Goal: Task Accomplishment & Management: Manage account settings

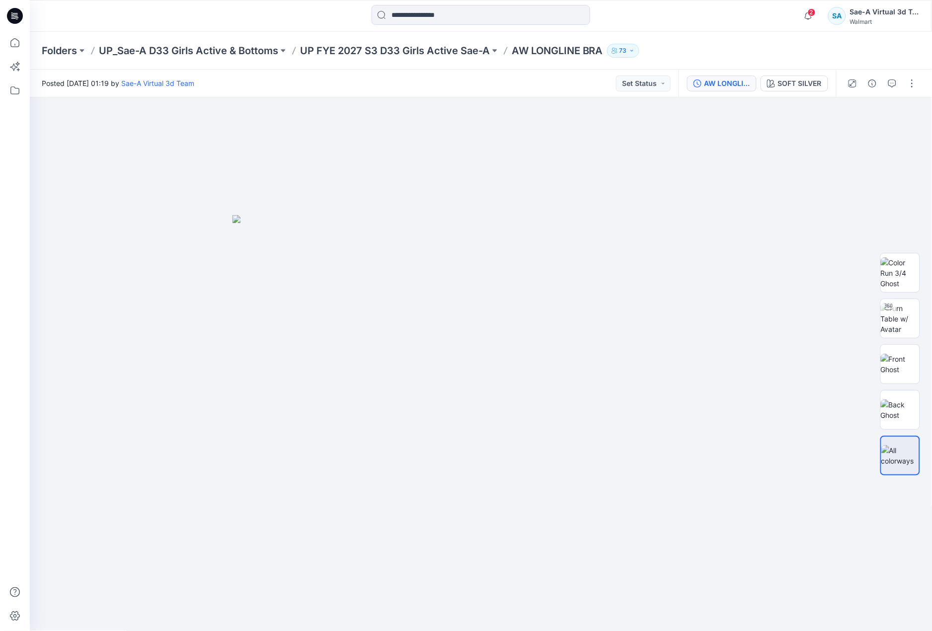
click at [735, 89] on button "AW LONGLINE BRA-OPT" at bounding box center [722, 84] width 70 height 16
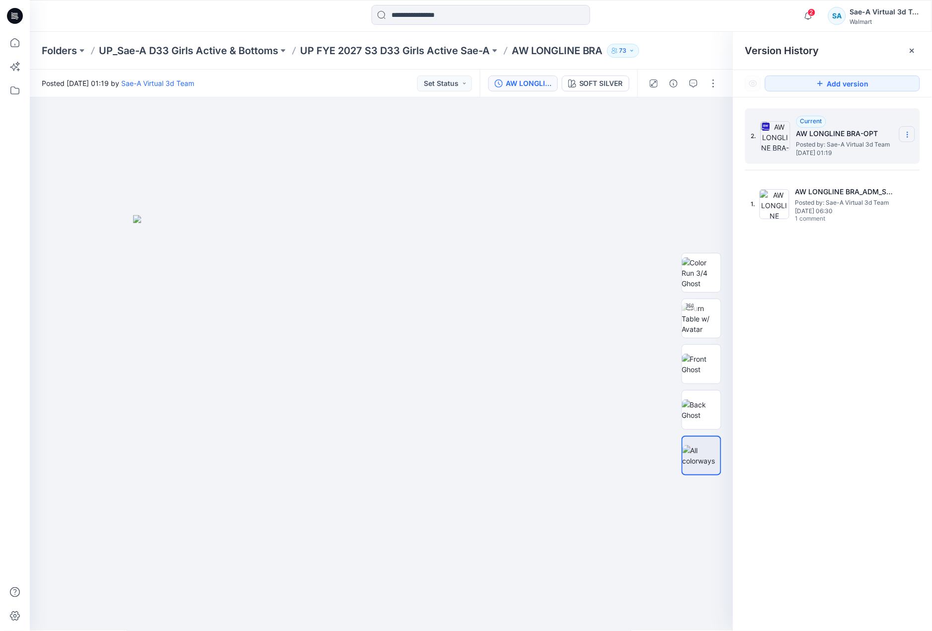
click at [912, 137] on section at bounding box center [907, 134] width 16 height 16
click at [860, 189] on span "Rename Version" at bounding box center [842, 194] width 52 height 12
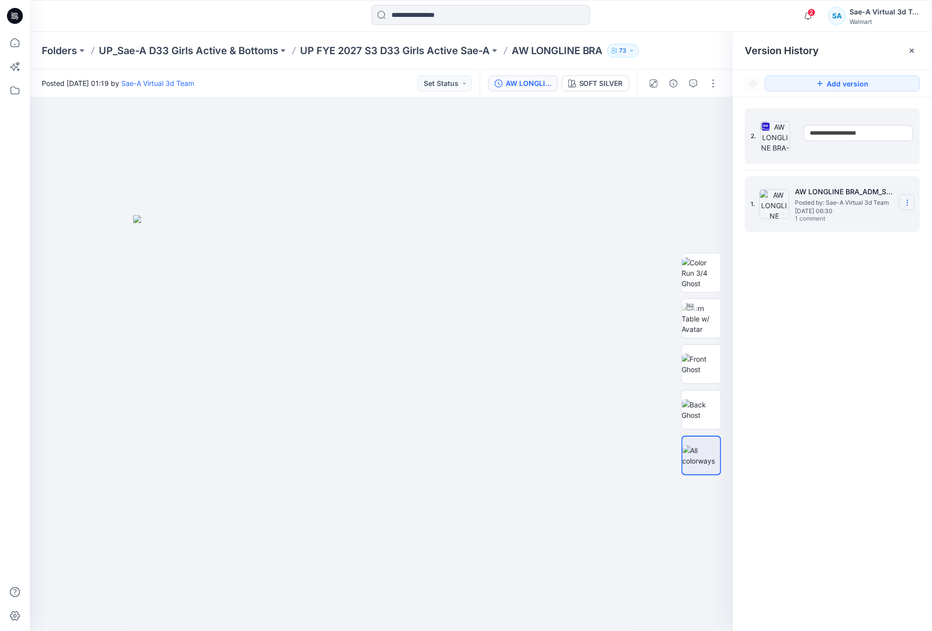
click at [913, 205] on section at bounding box center [907, 202] width 16 height 16
click at [865, 241] on span "Rename Version" at bounding box center [842, 242] width 52 height 12
click at [872, 204] on input "**********" at bounding box center [858, 201] width 109 height 16
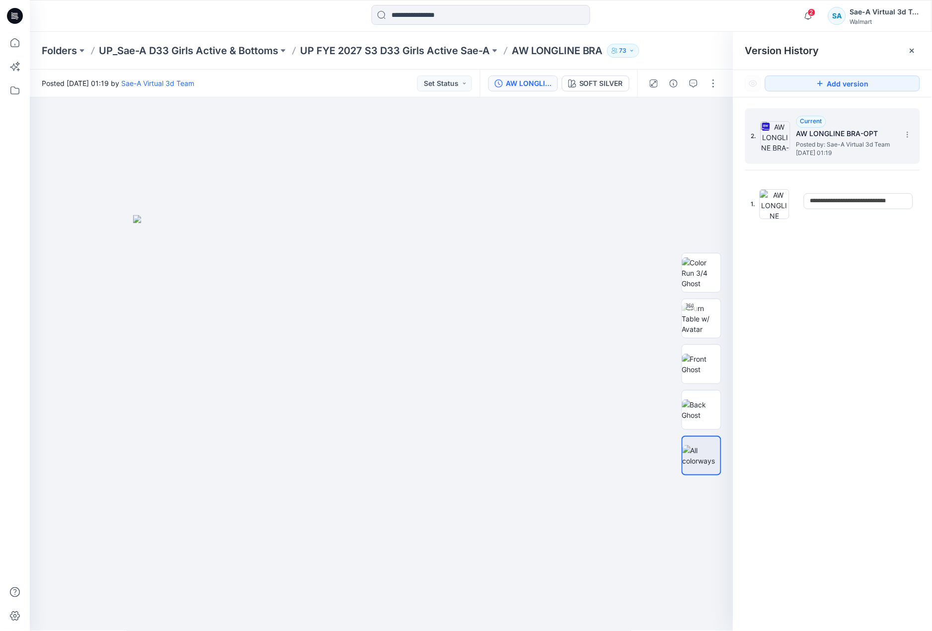
drag, startPoint x: 847, startPoint y: 204, endPoint x: 979, endPoint y: 208, distance: 132.2
click at [932, 208] on html "2 Notifications Your style AW LONGLINE BRA has been updated with AW LONGLINE BR…" at bounding box center [466, 315] width 932 height 631
type input "**********"
drag, startPoint x: 849, startPoint y: 277, endPoint x: 848, endPoint y: 301, distance: 23.4
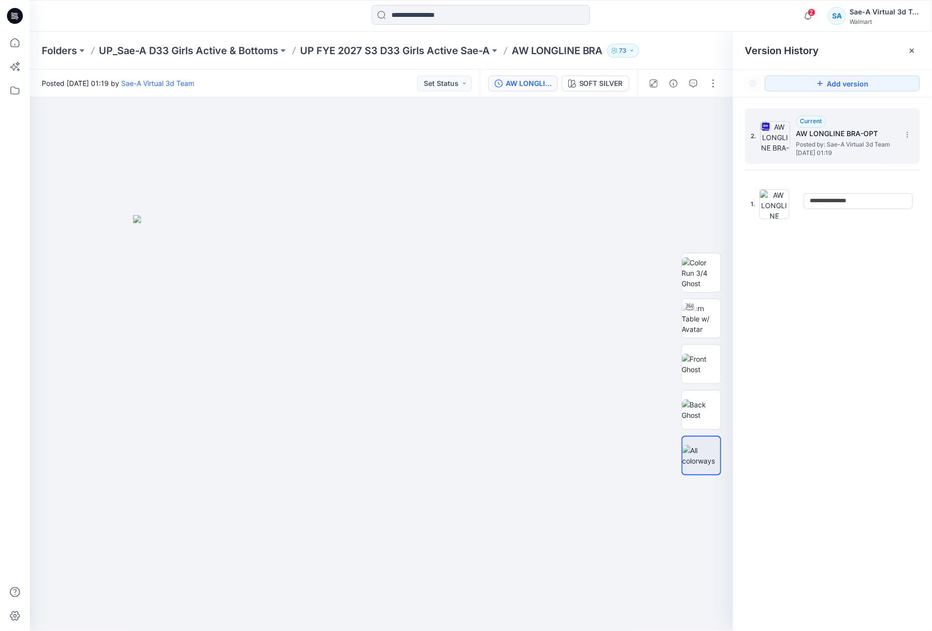
click at [848, 279] on div "**********" at bounding box center [832, 371] width 199 height 548
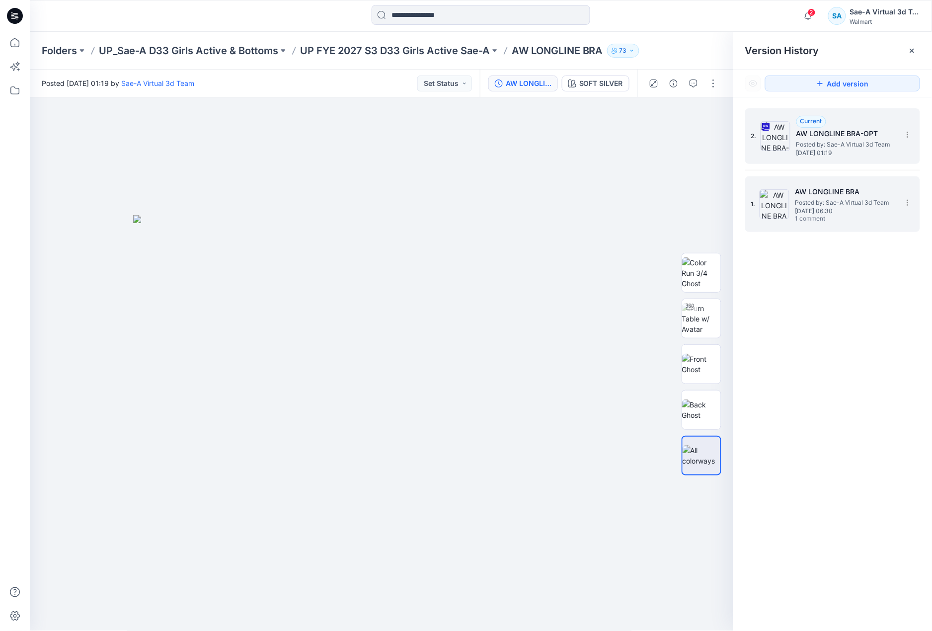
click at [825, 208] on span "[DATE] 06:30" at bounding box center [844, 211] width 99 height 7
click at [862, 136] on h5 "AW LONGLINE BRA-OPT" at bounding box center [845, 134] width 99 height 12
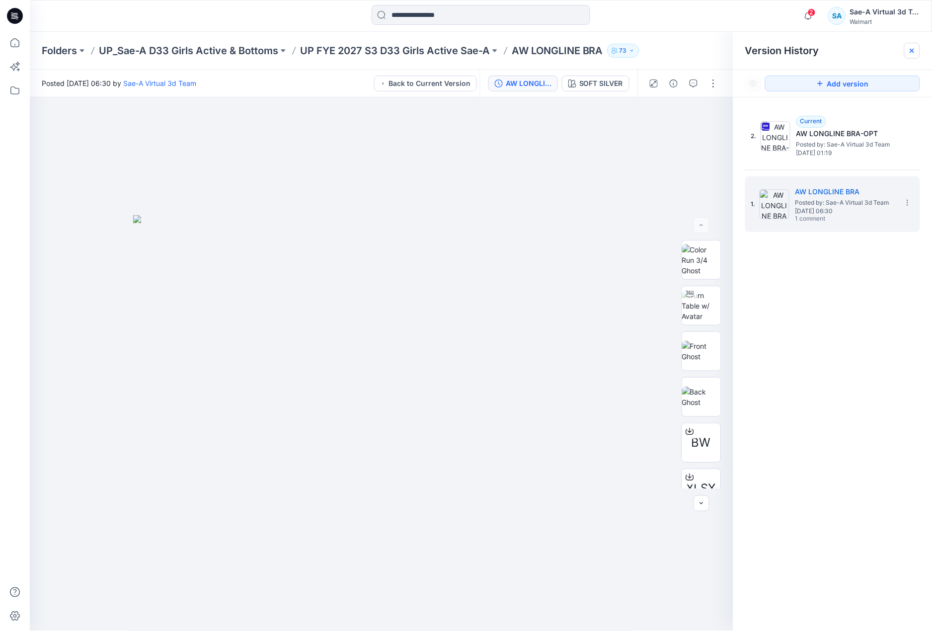
click at [910, 48] on icon at bounding box center [912, 51] width 8 height 8
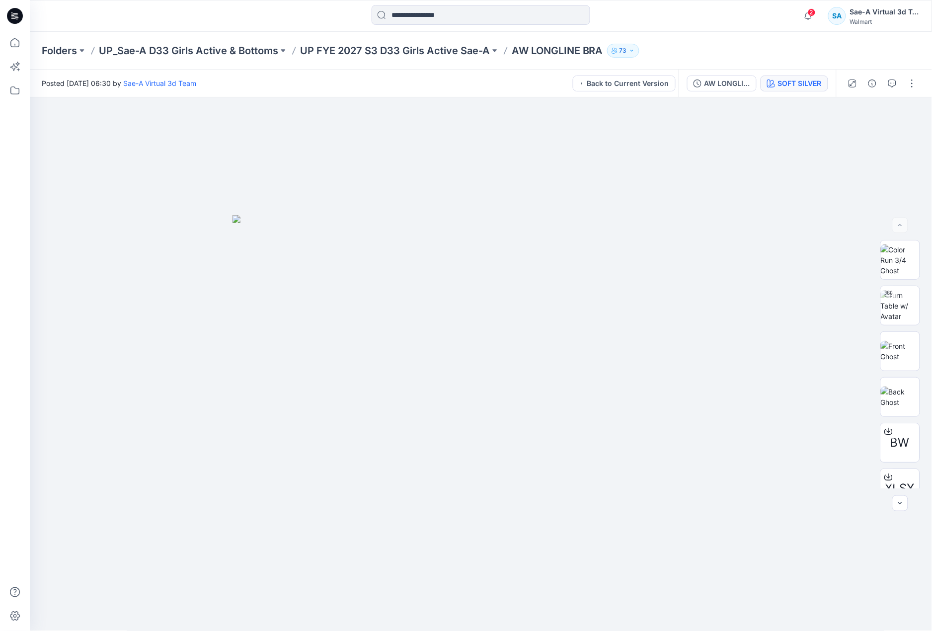
click at [774, 82] on icon "button" at bounding box center [771, 83] width 8 height 8
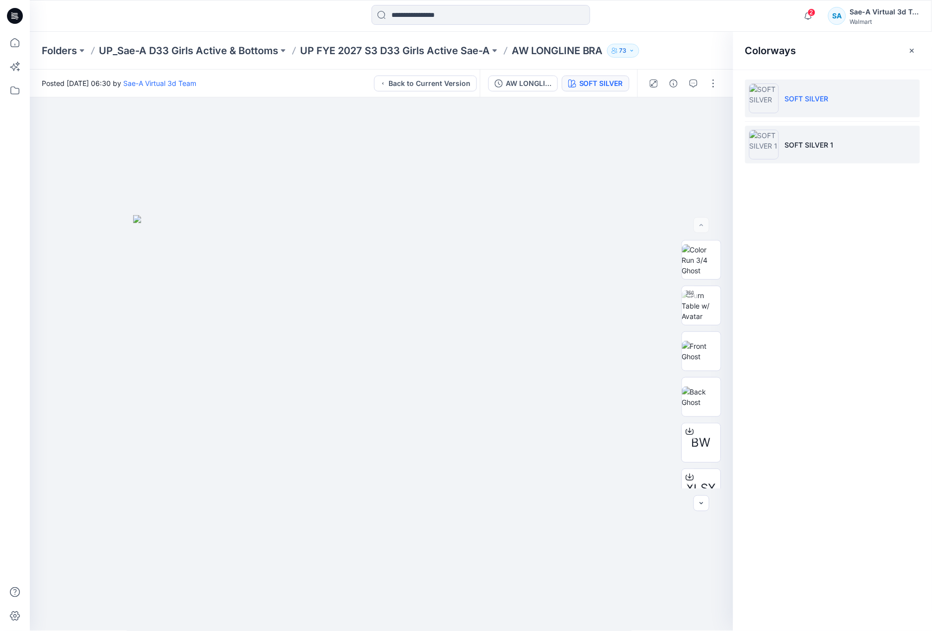
click at [808, 146] on p "SOFT SILVER 1" at bounding box center [809, 145] width 49 height 10
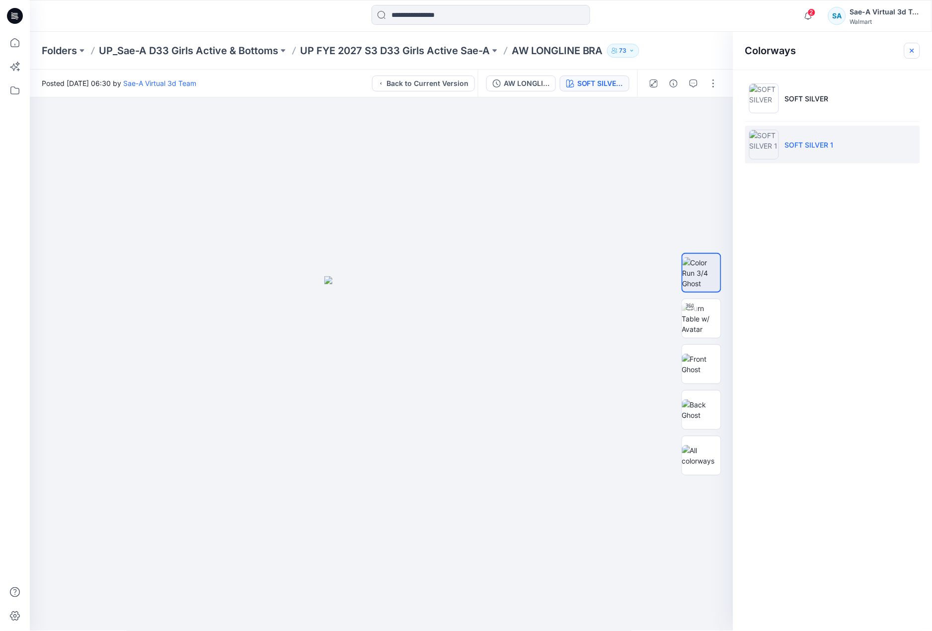
click at [914, 52] on icon "button" at bounding box center [912, 51] width 8 height 8
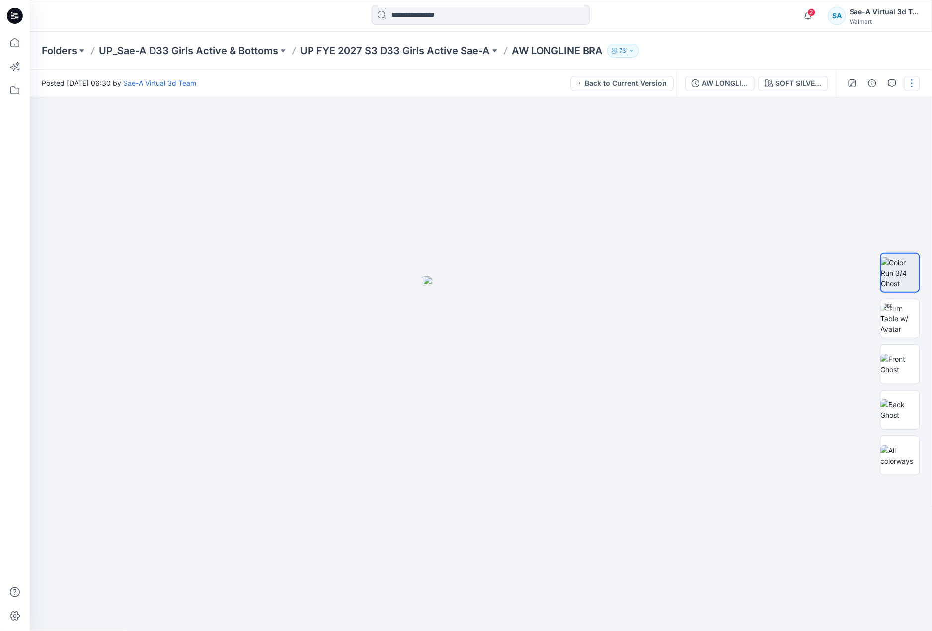
click at [919, 85] on button "button" at bounding box center [912, 84] width 16 height 16
click at [910, 79] on button "button" at bounding box center [912, 84] width 16 height 16
click at [913, 80] on button "button" at bounding box center [912, 84] width 16 height 16
click at [725, 79] on div "AW LONGLINE BRA" at bounding box center [726, 83] width 46 height 11
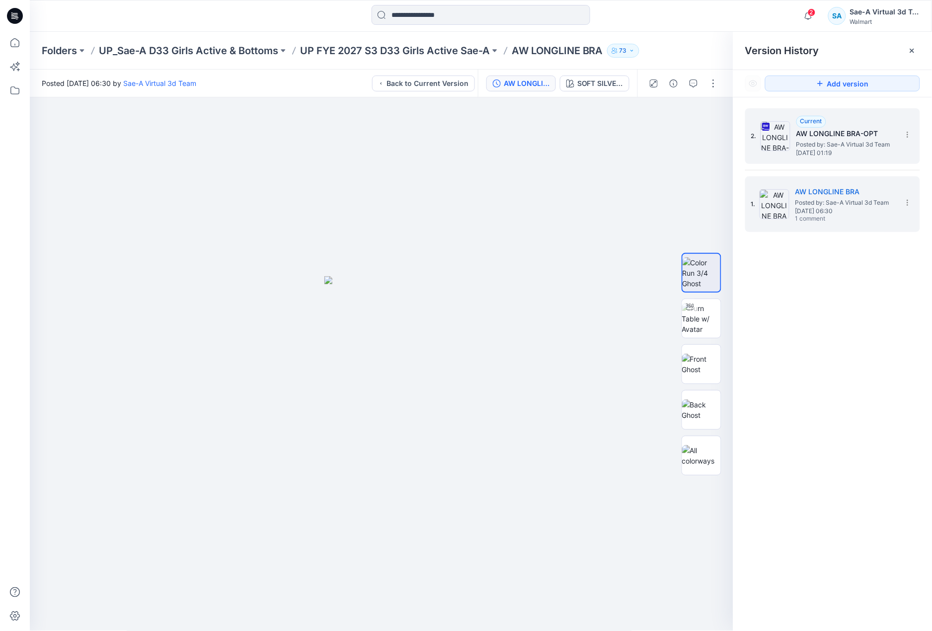
click at [843, 127] on div "Current AW LONGLINE BRA-OPT Posted by: Sae-A Virtual 3d Team Monday, September …" at bounding box center [845, 136] width 99 height 41
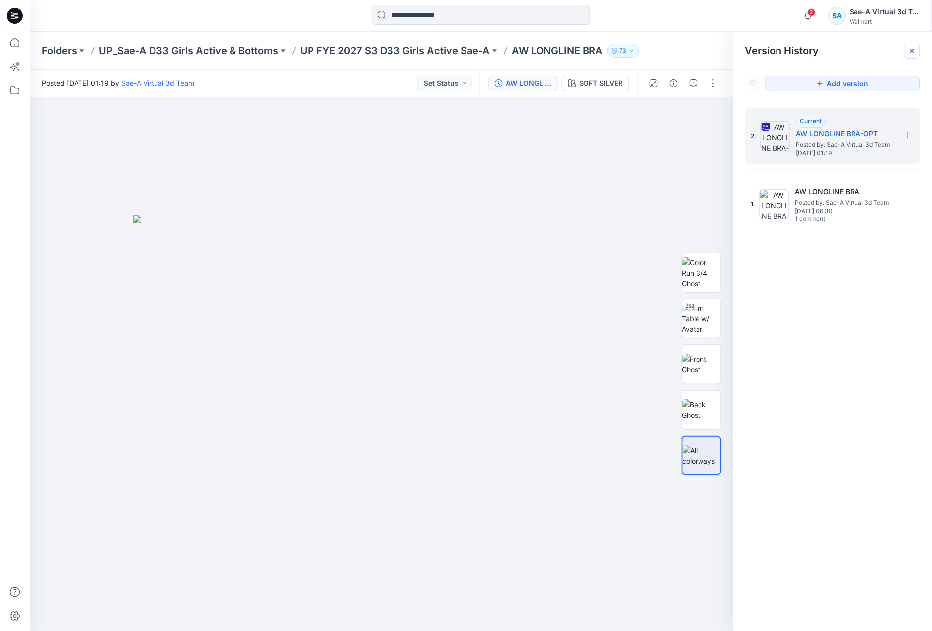
click at [913, 51] on g at bounding box center [912, 51] width 4 height 4
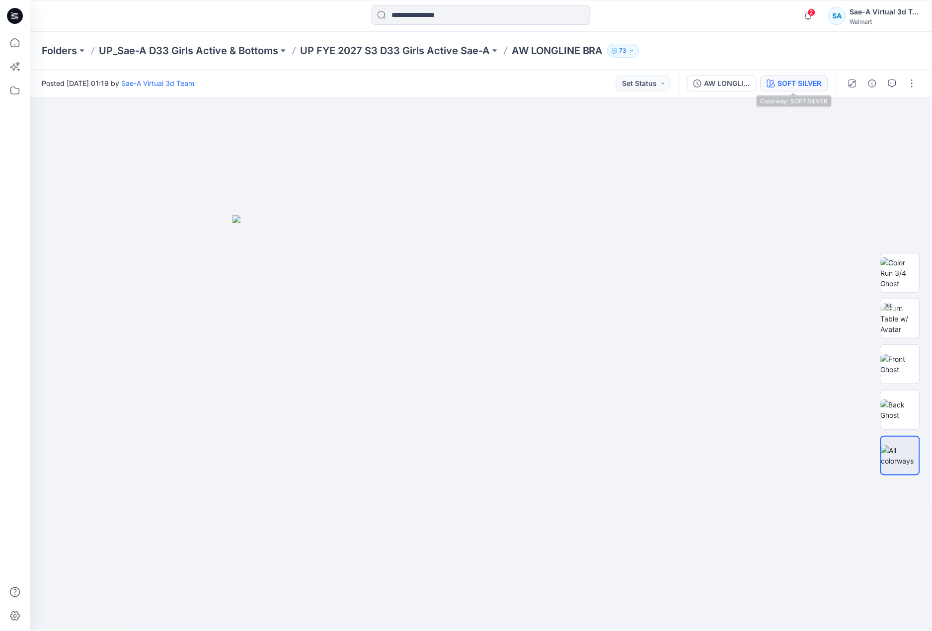
click at [800, 84] on div "SOFT SILVER" at bounding box center [800, 83] width 44 height 11
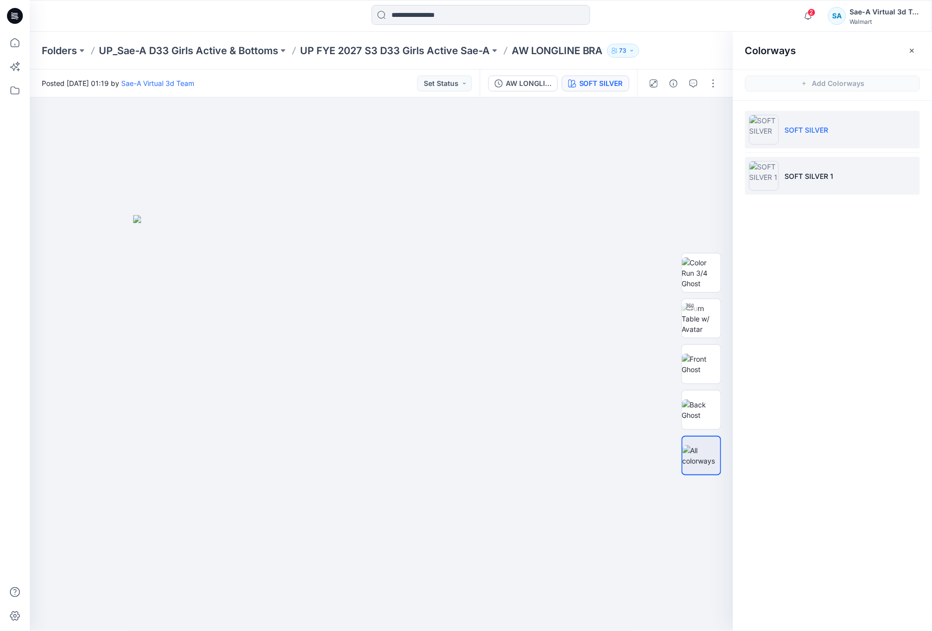
click at [849, 166] on li "SOFT SILVER 1" at bounding box center [832, 176] width 175 height 38
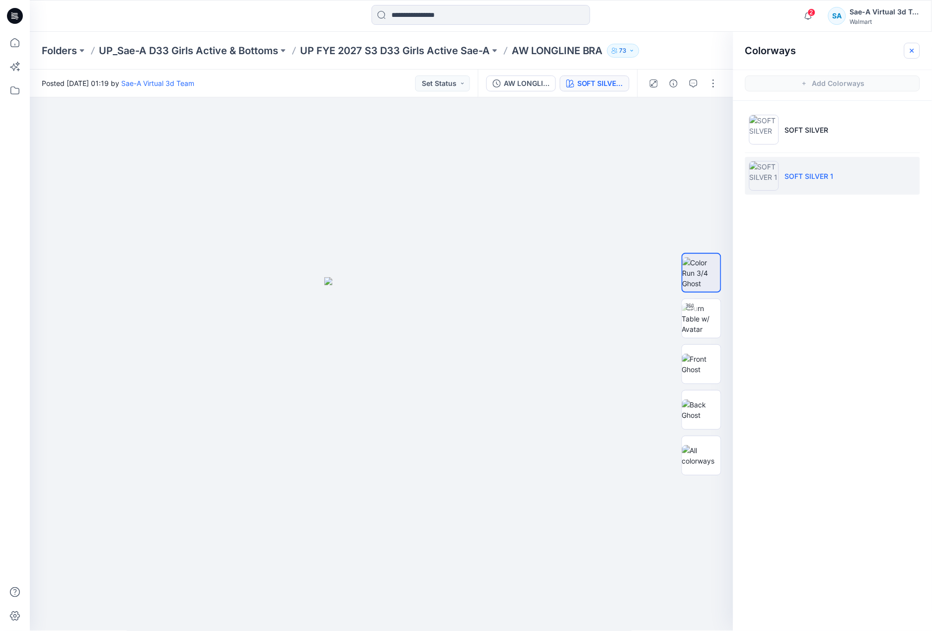
click at [911, 53] on icon "button" at bounding box center [912, 51] width 8 height 8
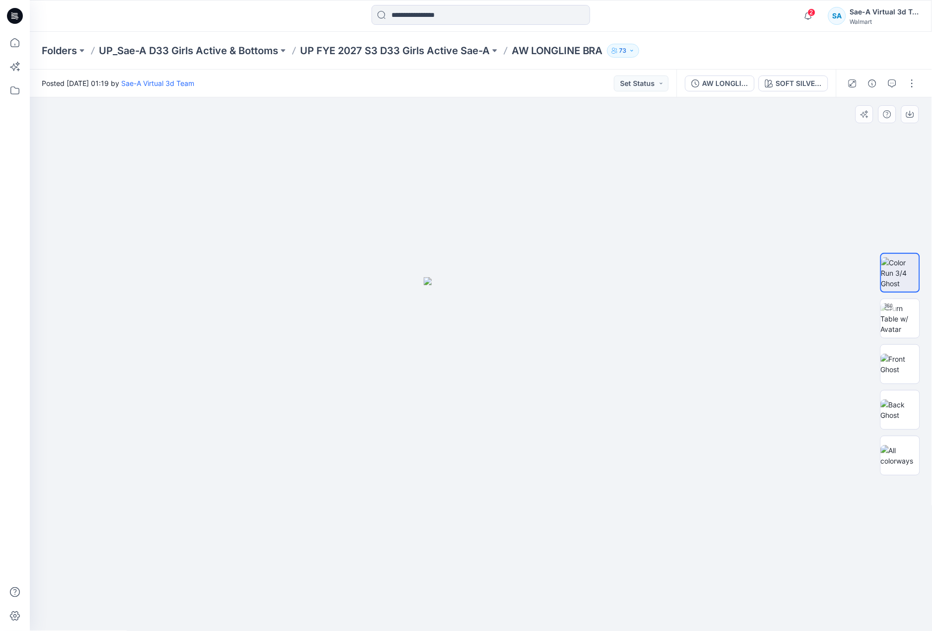
click at [563, 408] on div at bounding box center [481, 364] width 903 height 534
click at [904, 371] on img at bounding box center [900, 364] width 39 height 21
click at [902, 327] on img at bounding box center [900, 318] width 39 height 31
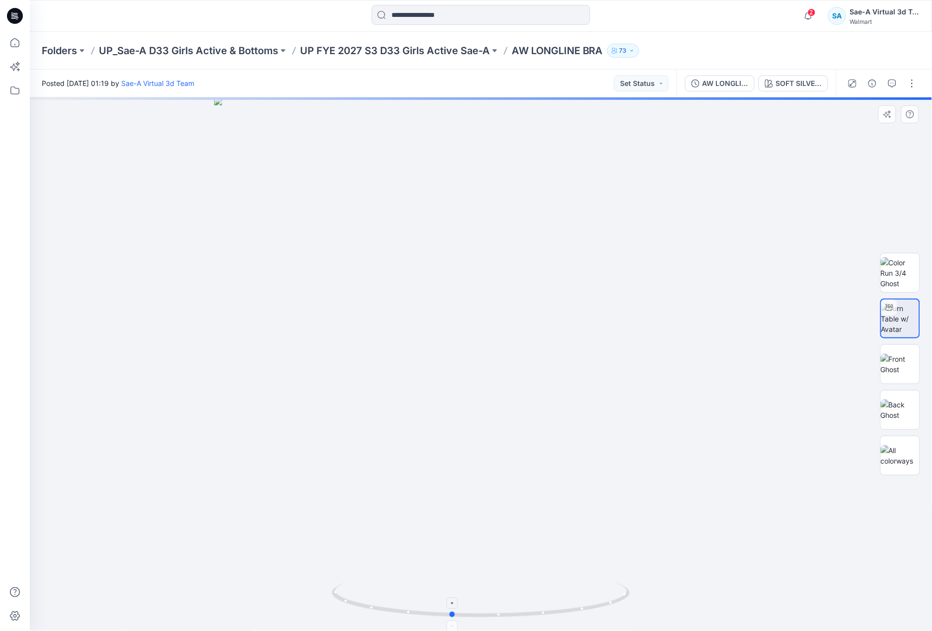
drag, startPoint x: 570, startPoint y: 613, endPoint x: 541, endPoint y: 617, distance: 29.6
click at [541, 617] on icon at bounding box center [482, 601] width 301 height 37
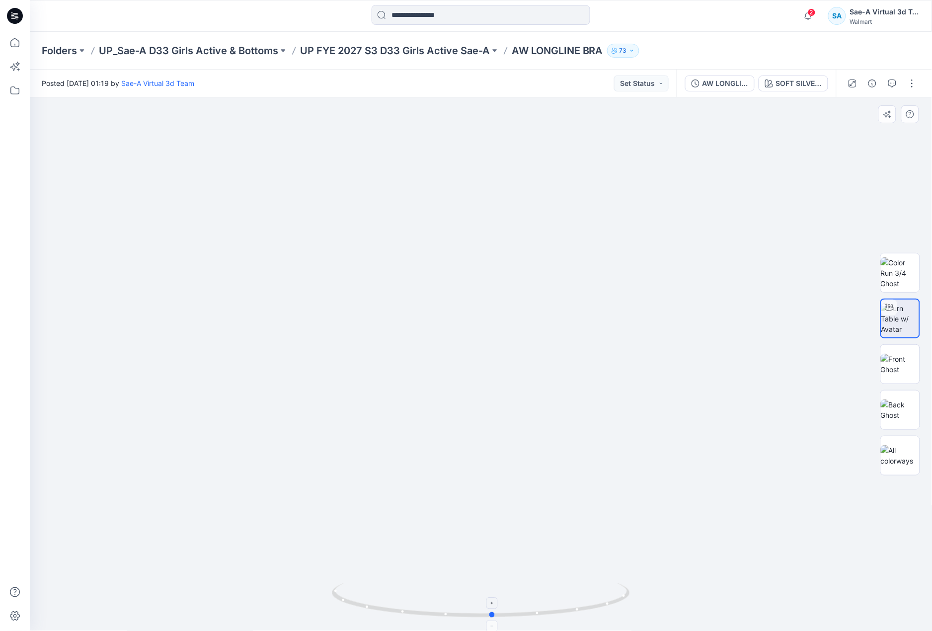
drag, startPoint x: 488, startPoint y: 614, endPoint x: 529, endPoint y: 614, distance: 41.2
click at [529, 614] on icon at bounding box center [482, 601] width 301 height 37
click at [717, 83] on div "AW LONGLINE BRA-OPT" at bounding box center [726, 83] width 46 height 11
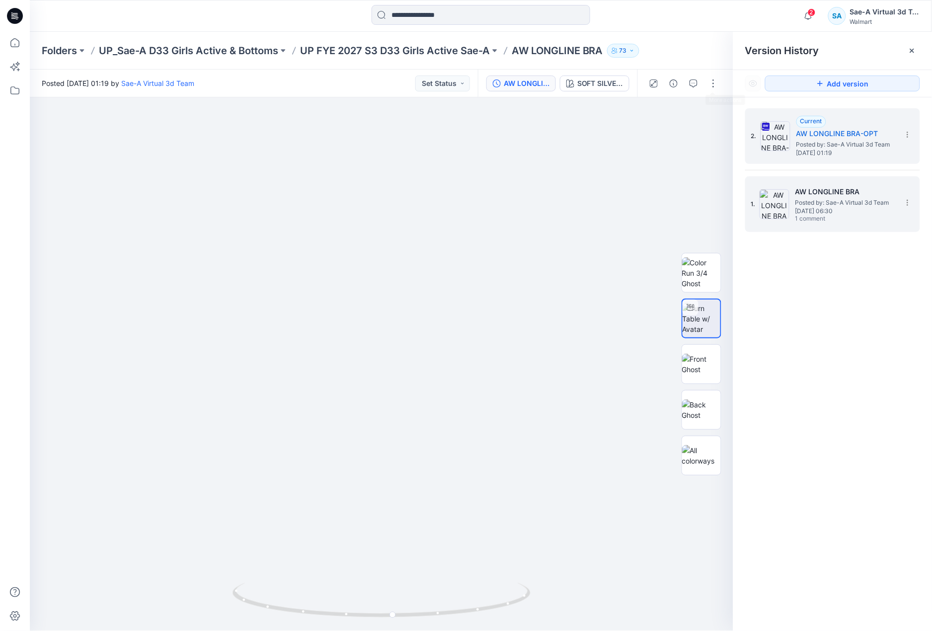
click at [836, 190] on h5 "AW LONGLINE BRA" at bounding box center [844, 192] width 99 height 12
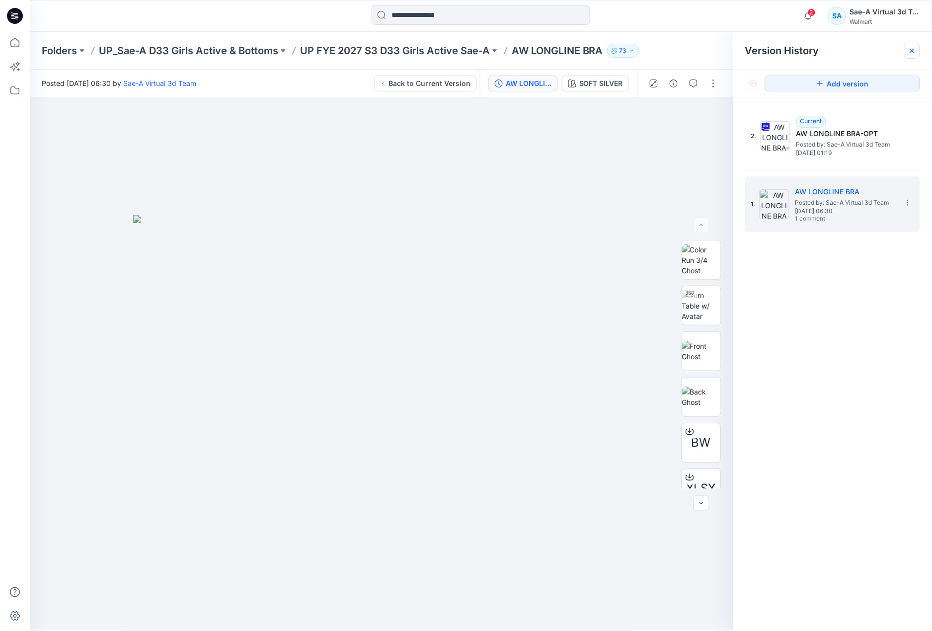
click at [911, 50] on icon at bounding box center [912, 51] width 8 height 8
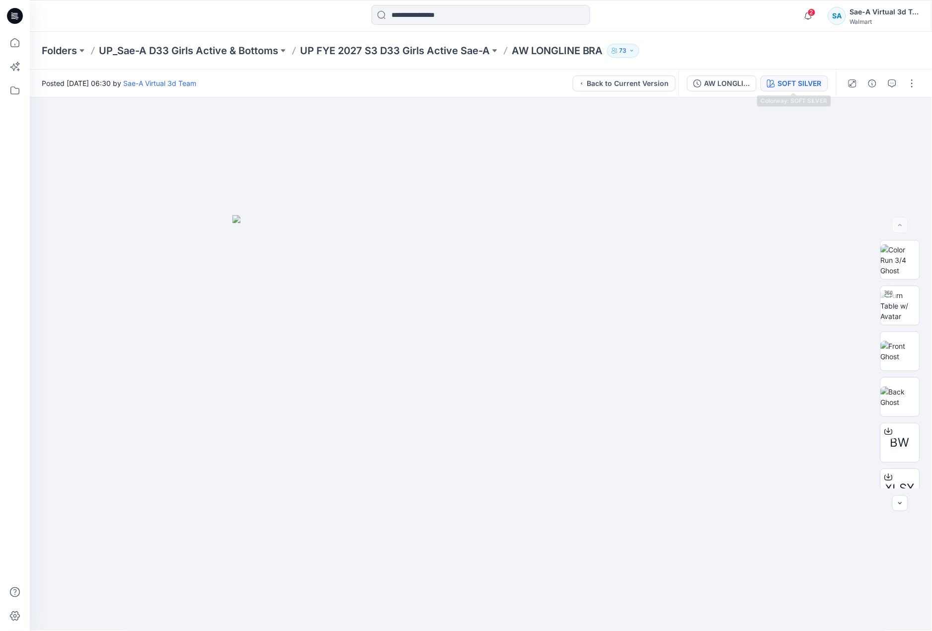
click at [776, 85] on button "SOFT SILVER" at bounding box center [795, 84] width 68 height 16
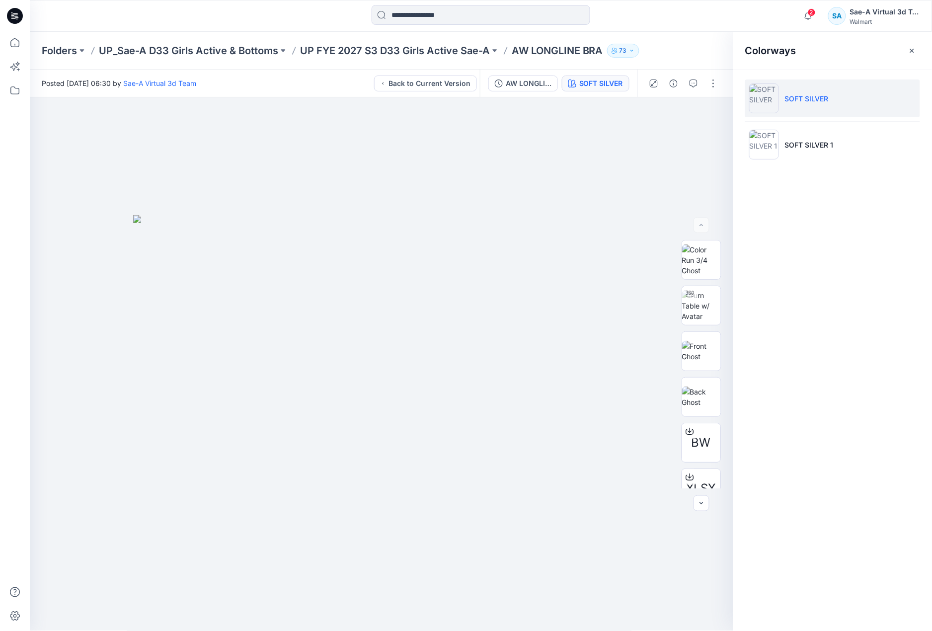
click at [825, 175] on div "SOFT SILVER SOFT SILVER 1" at bounding box center [832, 126] width 199 height 112
click at [833, 156] on li "SOFT SILVER 1" at bounding box center [832, 145] width 175 height 38
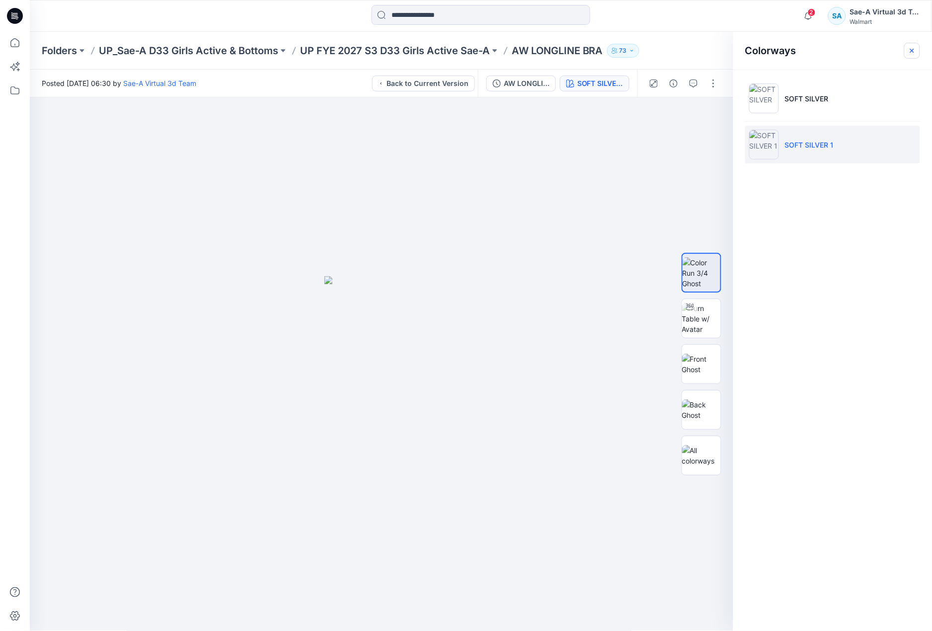
click at [912, 53] on icon "button" at bounding box center [912, 51] width 8 height 8
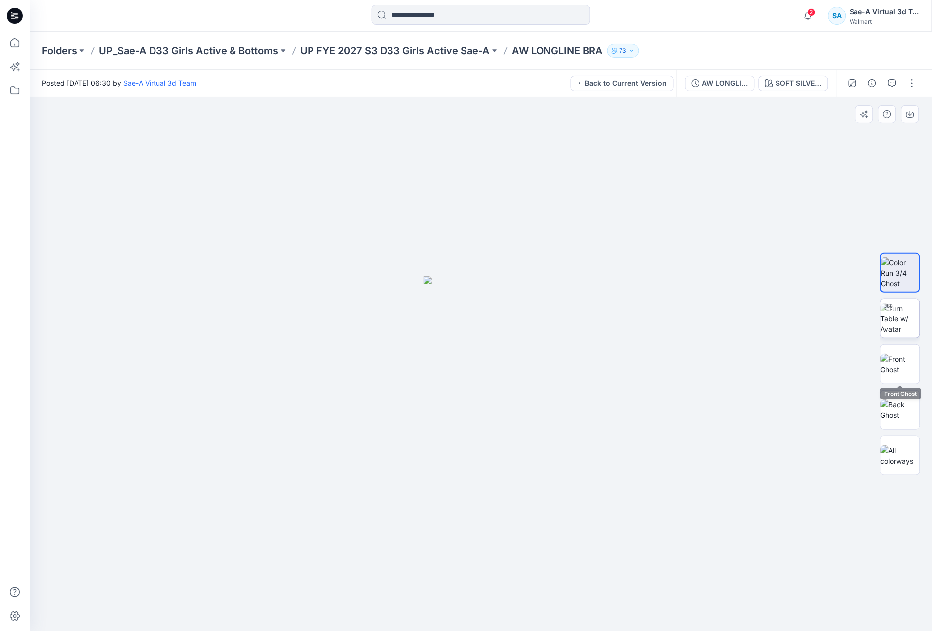
click at [907, 321] on img at bounding box center [900, 318] width 39 height 31
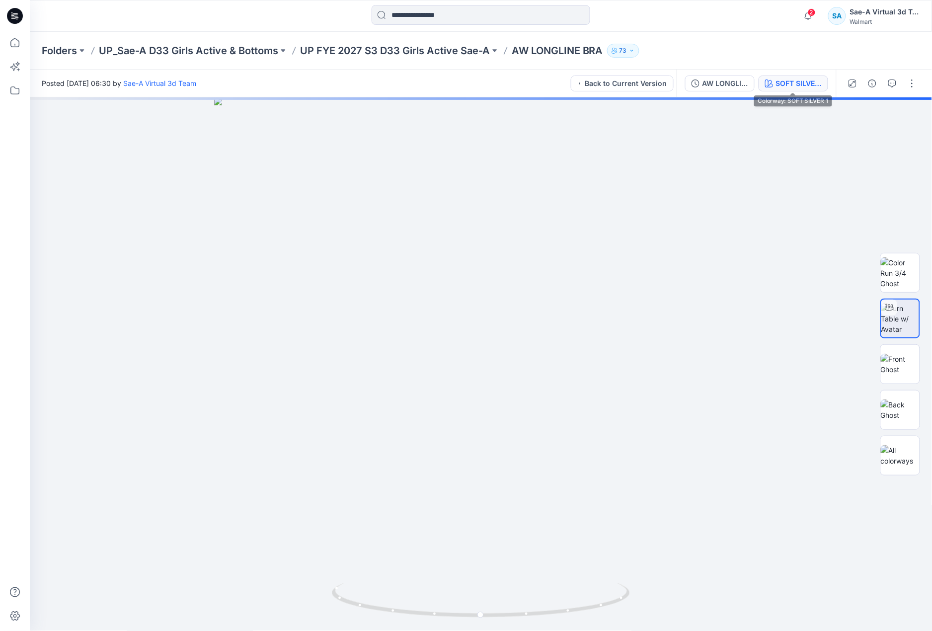
click at [789, 89] on button "SOFT SILVER 1" at bounding box center [794, 84] width 70 height 16
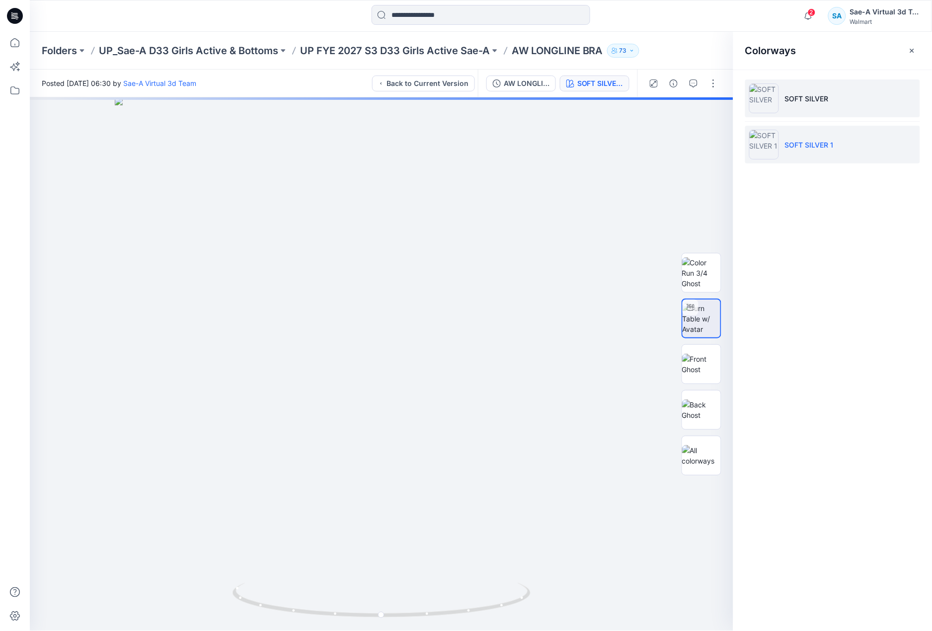
click at [816, 100] on p "SOFT SILVER" at bounding box center [807, 98] width 44 height 10
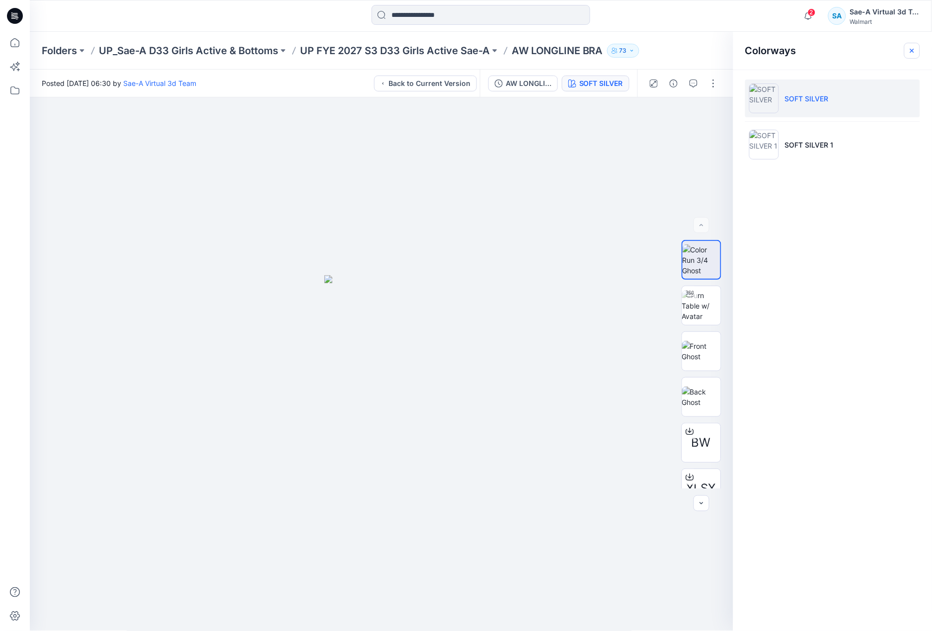
click at [911, 48] on icon "button" at bounding box center [912, 51] width 8 height 8
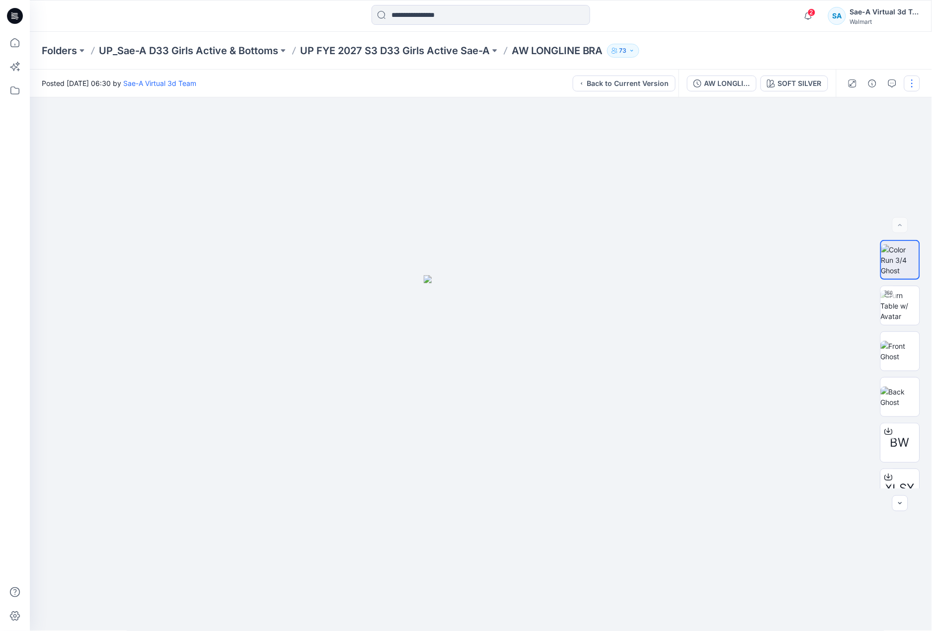
click at [911, 79] on button "button" at bounding box center [912, 84] width 16 height 16
click at [717, 86] on div "AW LONGLINE BRA" at bounding box center [728, 83] width 46 height 11
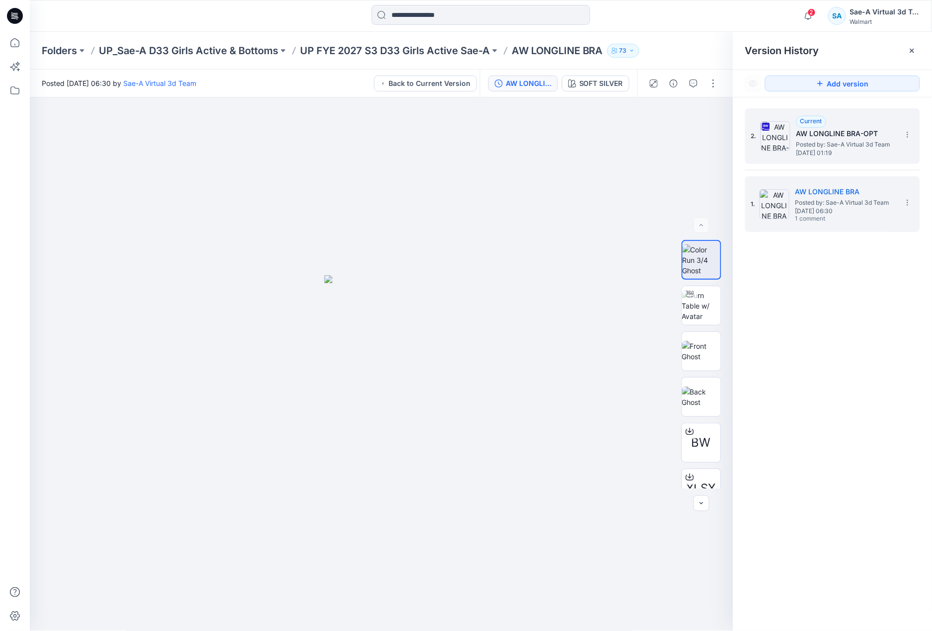
click at [832, 140] on span "Posted by: Sae-A Virtual 3d Team" at bounding box center [845, 145] width 99 height 10
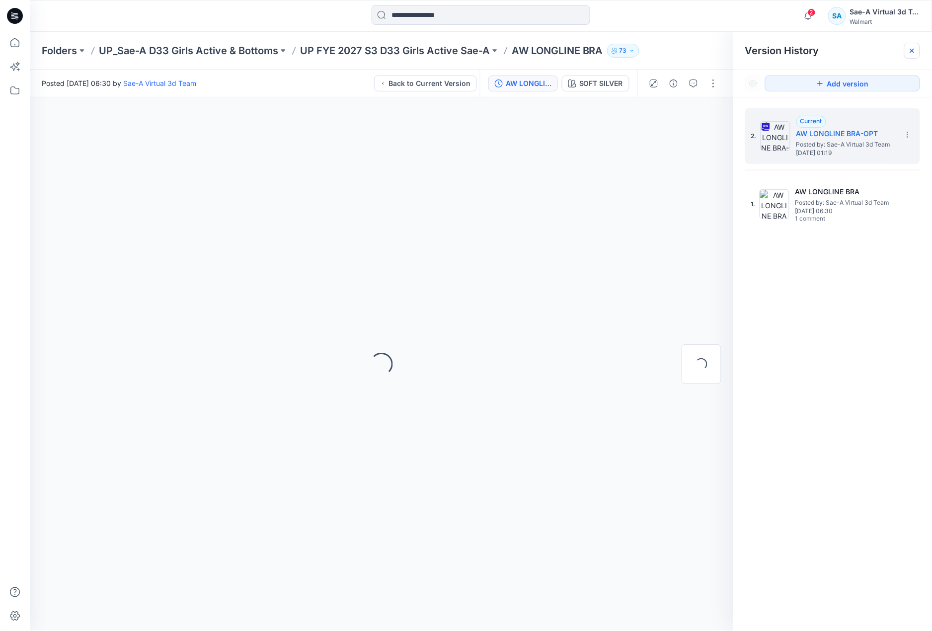
click at [914, 47] on icon at bounding box center [912, 51] width 8 height 8
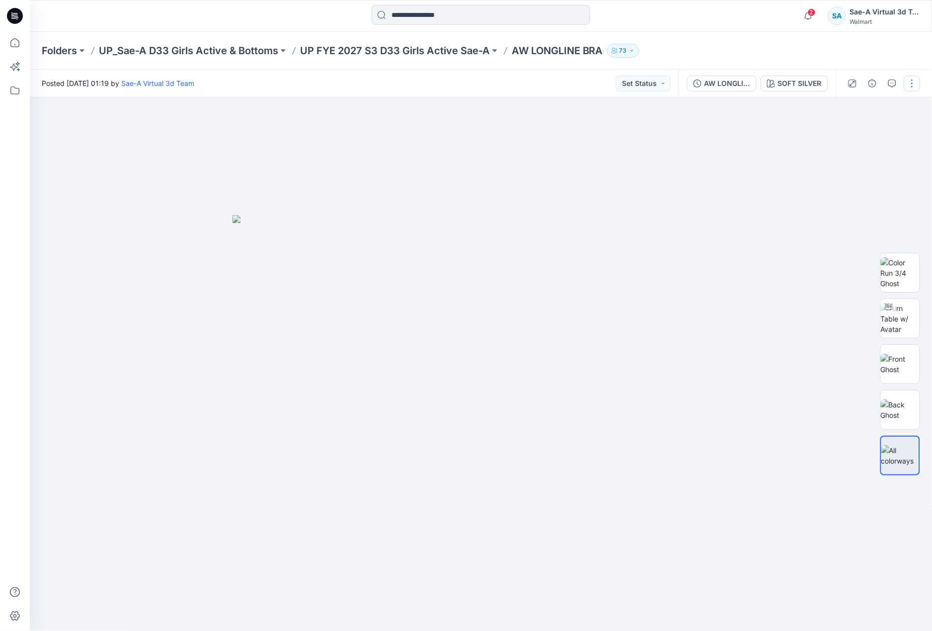
click at [915, 82] on button "button" at bounding box center [912, 84] width 16 height 16
click at [856, 127] on button "Edit" at bounding box center [870, 134] width 91 height 18
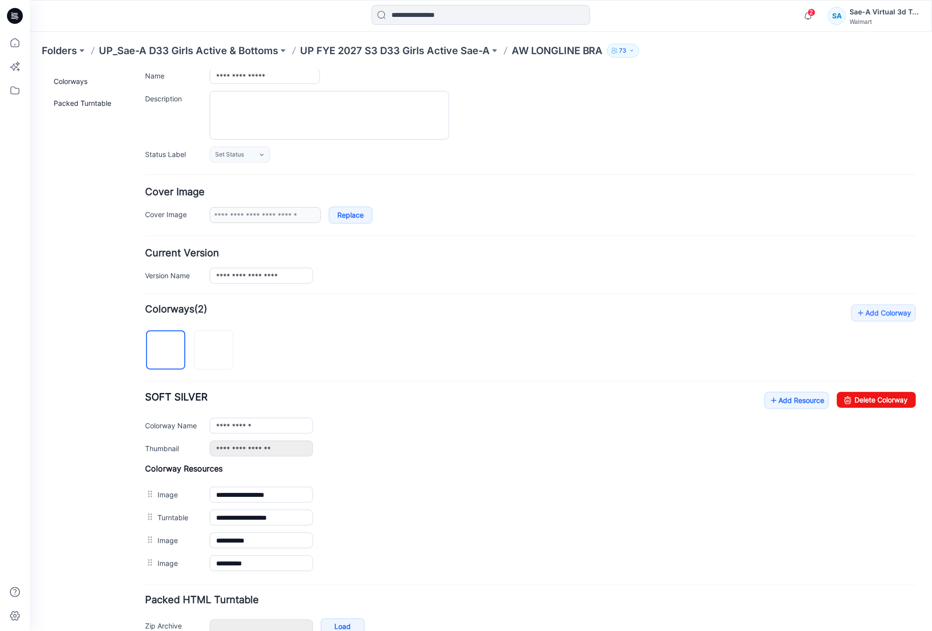
scroll to position [136, 0]
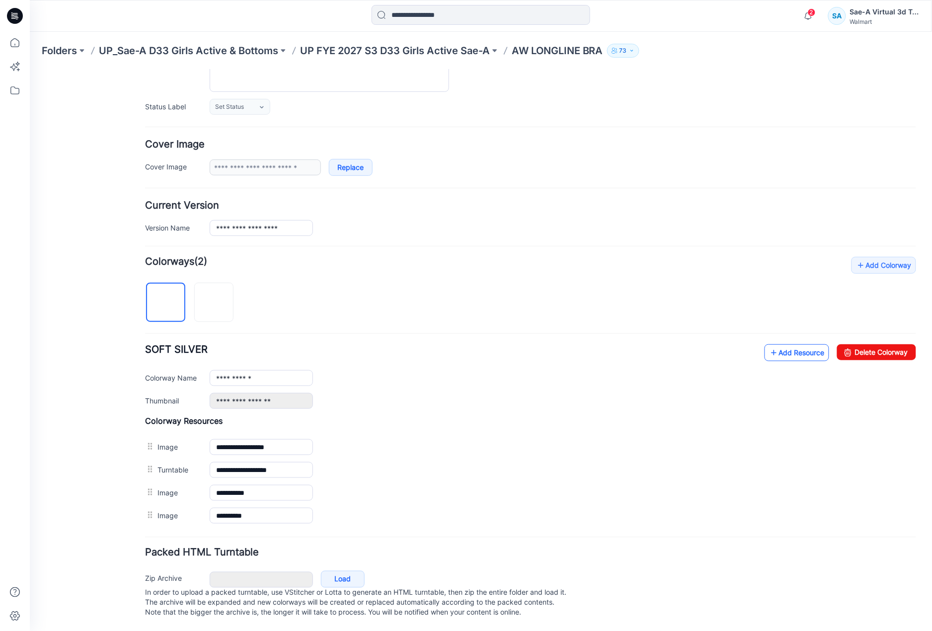
click at [773, 344] on link "Add Resource" at bounding box center [796, 352] width 65 height 17
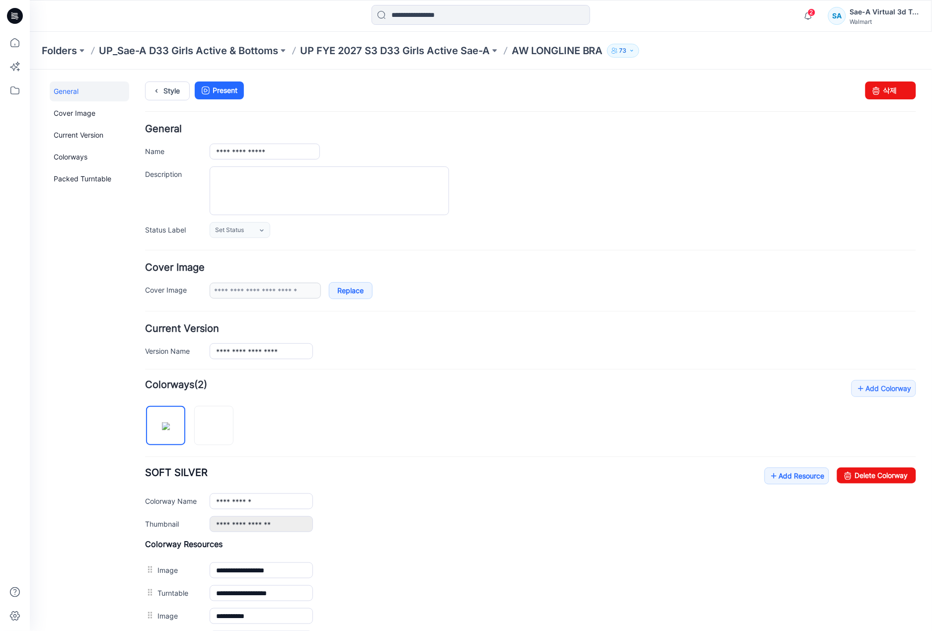
click at [771, 467] on div "**********" at bounding box center [530, 515] width 771 height 270
click at [773, 478] on link "Add Resource" at bounding box center [796, 475] width 65 height 17
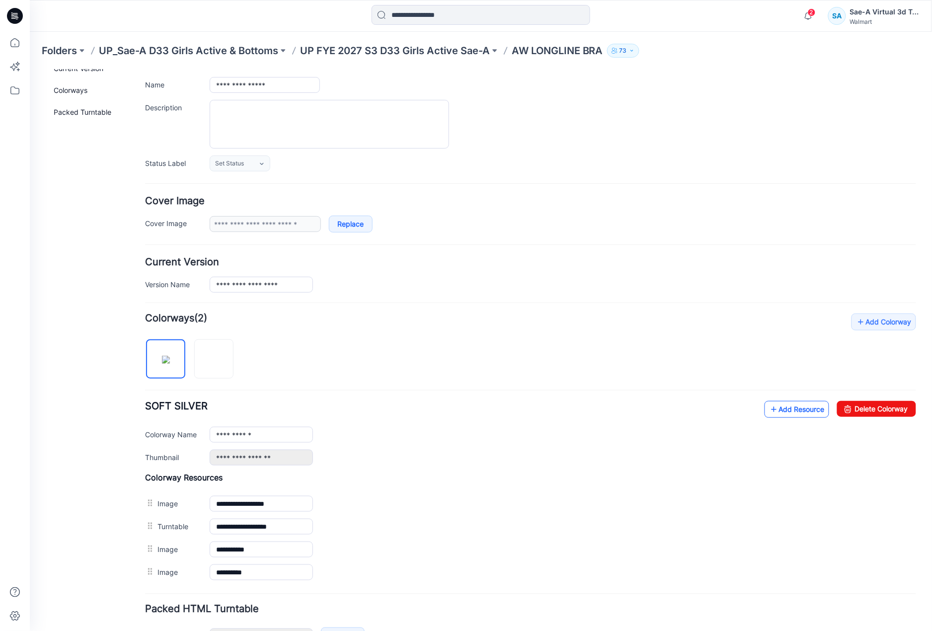
scroll to position [136, 0]
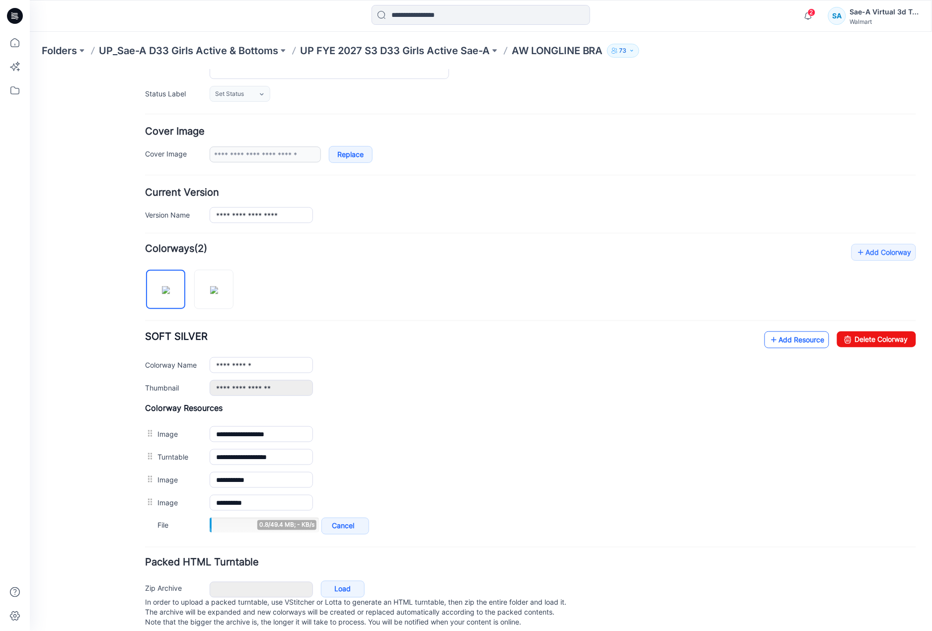
click at [774, 341] on link "Add Resource" at bounding box center [796, 339] width 65 height 17
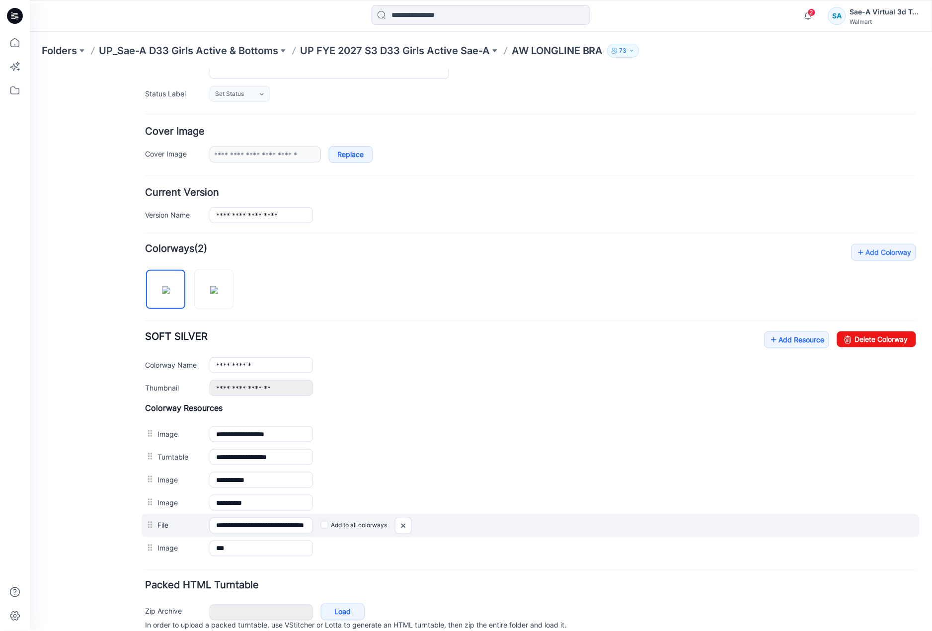
click at [319, 527] on div "Add to all colorways" at bounding box center [614, 525] width 603 height 16
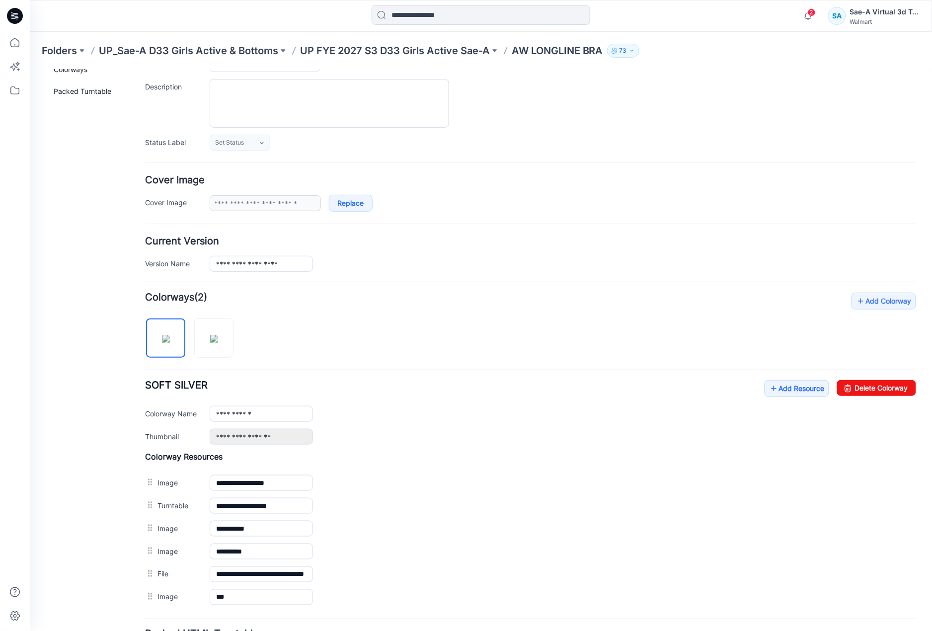
scroll to position [0, 0]
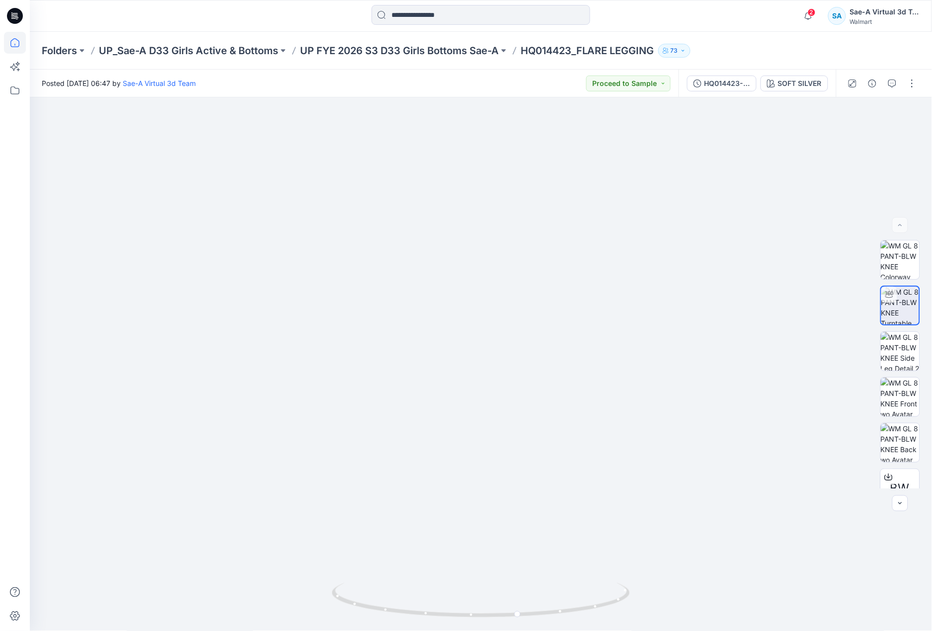
click at [16, 43] on icon at bounding box center [15, 43] width 22 height 22
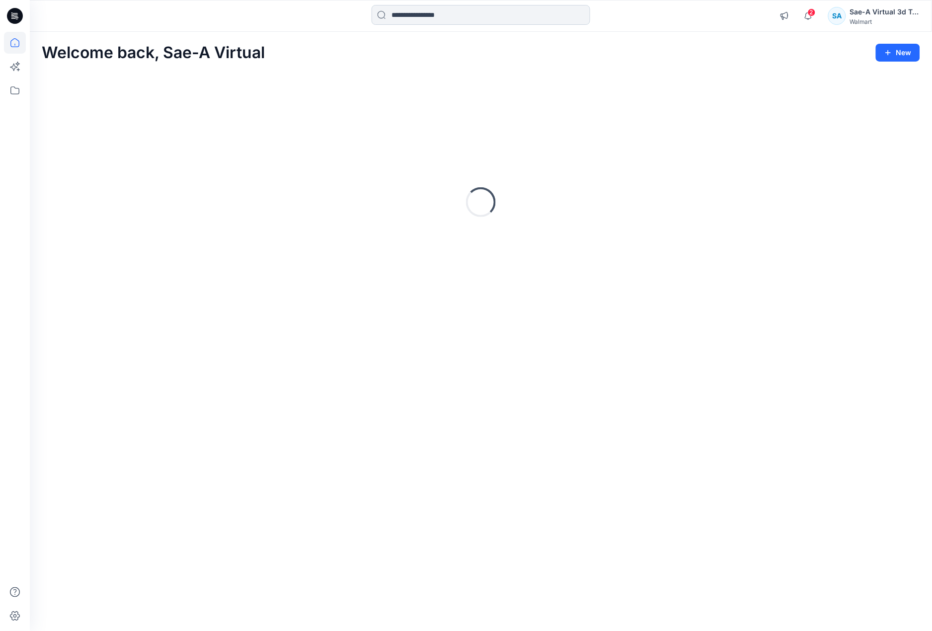
click at [422, 16] on input at bounding box center [481, 15] width 219 height 20
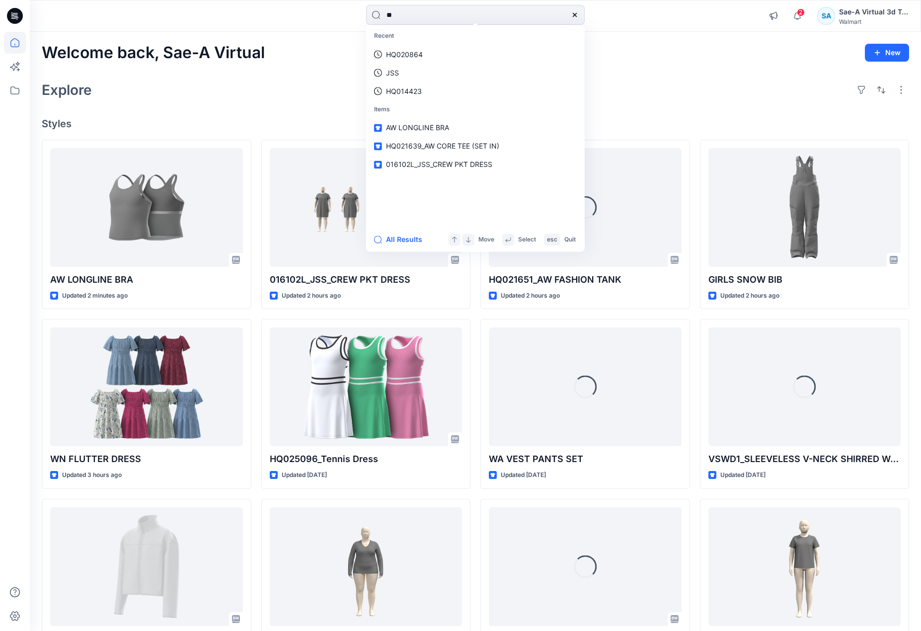
type input "*"
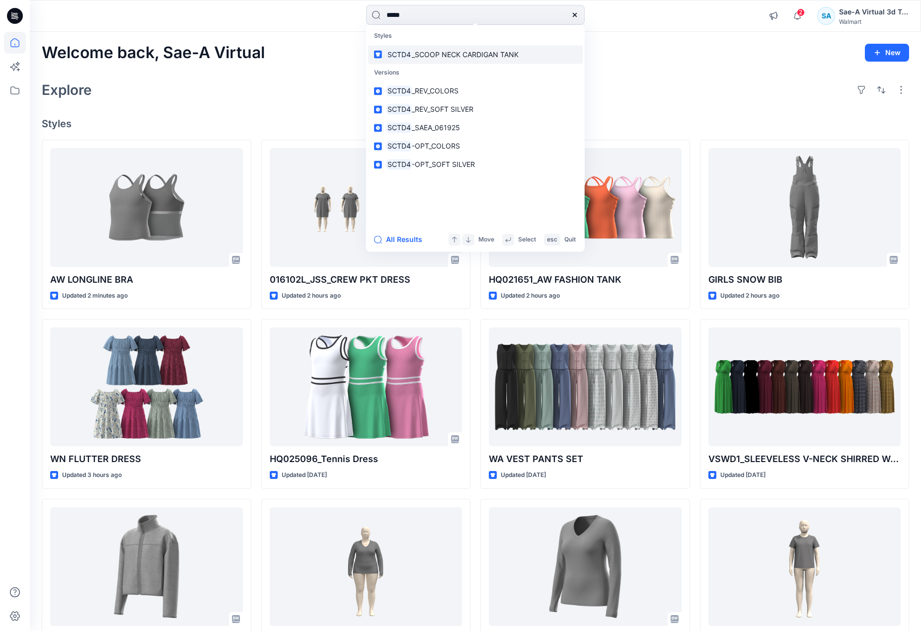
type input "*****"
click at [469, 53] on span "_SCOOP NECK CARDIGAN TANK" at bounding box center [465, 54] width 107 height 8
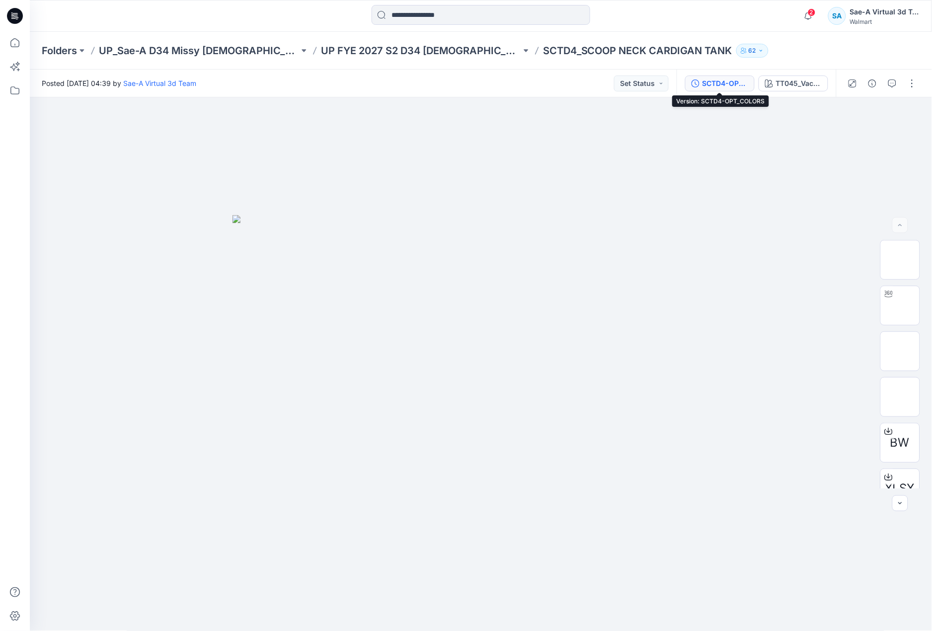
click at [715, 83] on div "SCTD4-OPT_COLORS" at bounding box center [726, 83] width 46 height 11
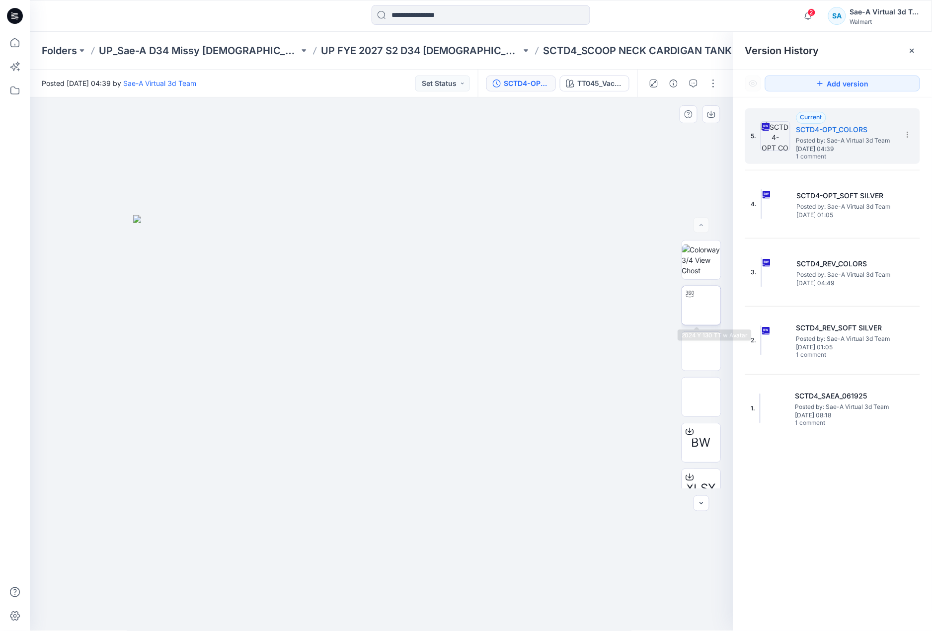
click at [702, 306] on img at bounding box center [702, 306] width 0 height 0
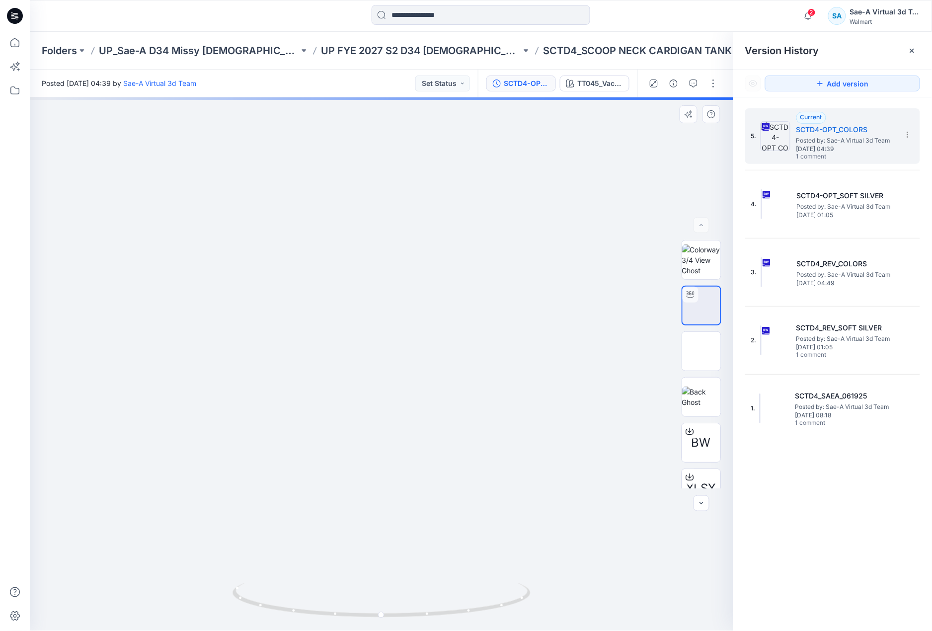
drag, startPoint x: 408, startPoint y: 527, endPoint x: 407, endPoint y: 277, distance: 249.9
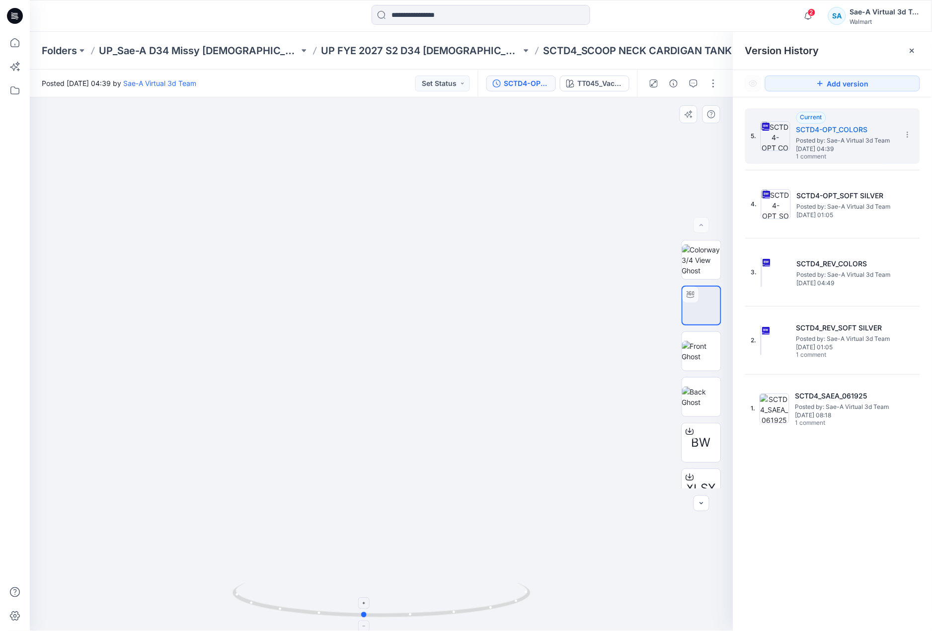
drag, startPoint x: 476, startPoint y: 613, endPoint x: 469, endPoint y: 620, distance: 10.6
click at [469, 620] on icon at bounding box center [383, 601] width 301 height 37
